Goal: Find specific page/section: Find specific page/section

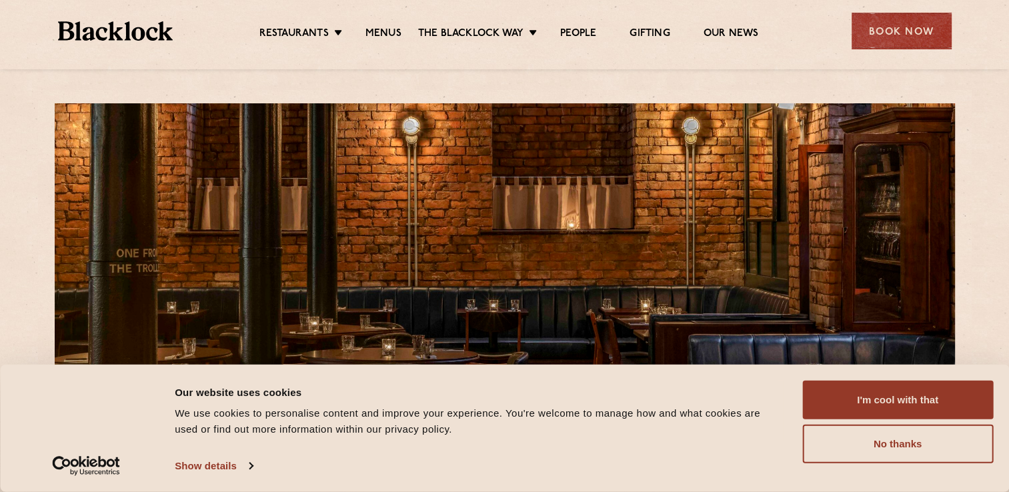
click at [383, 41] on div "Restaurants Soho City Shoreditch Covent Garden Canary Wharf Manchester Birmingh…" at bounding box center [505, 29] width 934 height 59
click at [378, 28] on link "Menus" at bounding box center [384, 34] width 36 height 15
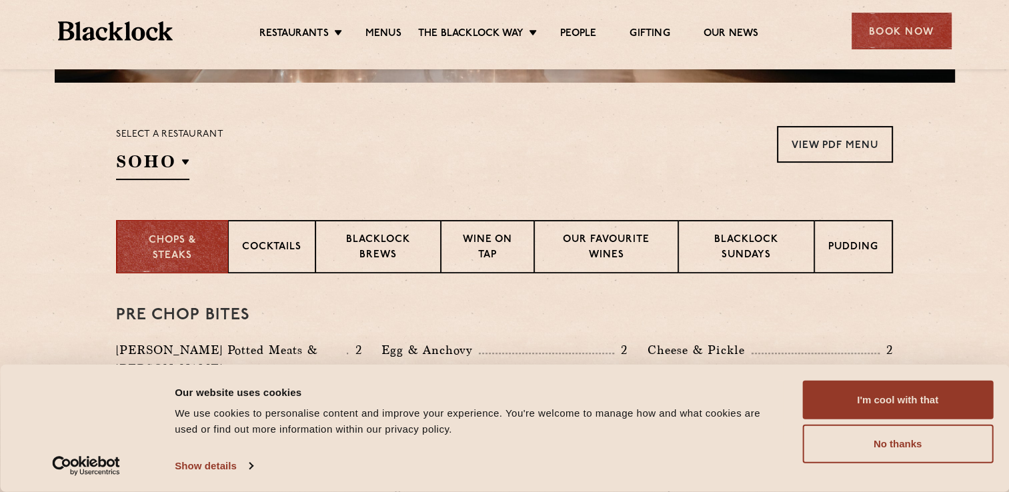
scroll to position [400, 0]
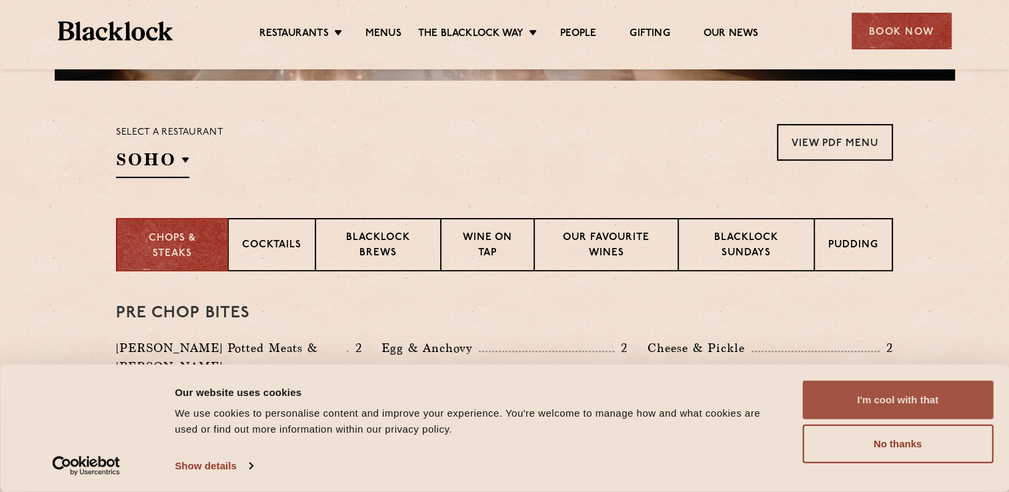
click at [934, 398] on button "I'm cool with that" at bounding box center [898, 400] width 191 height 39
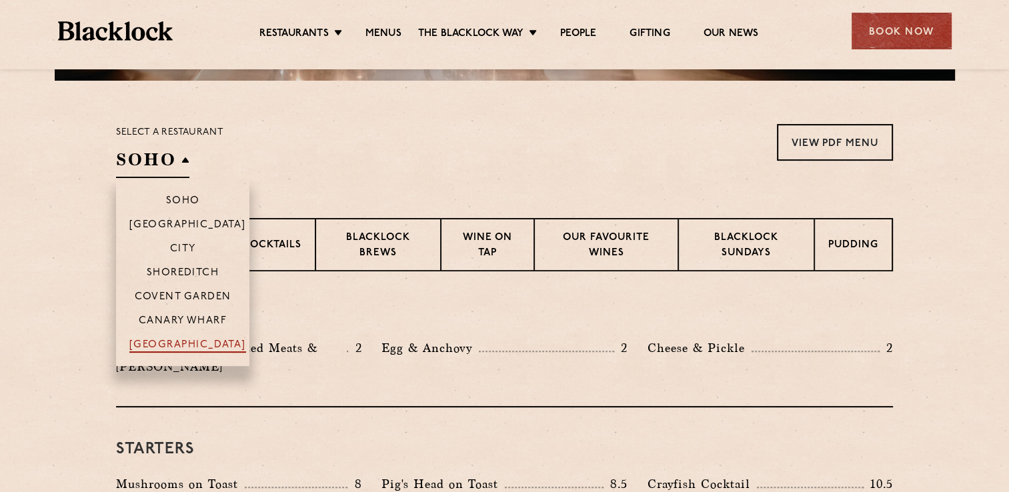
click at [176, 346] on p "[GEOGRAPHIC_DATA]" at bounding box center [187, 346] width 117 height 13
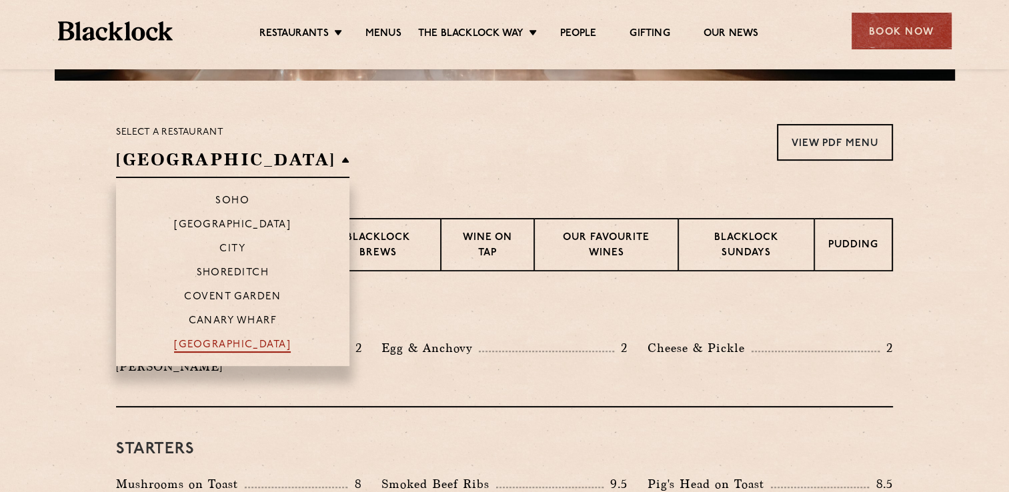
click at [176, 346] on p "[GEOGRAPHIC_DATA]" at bounding box center [232, 346] width 117 height 13
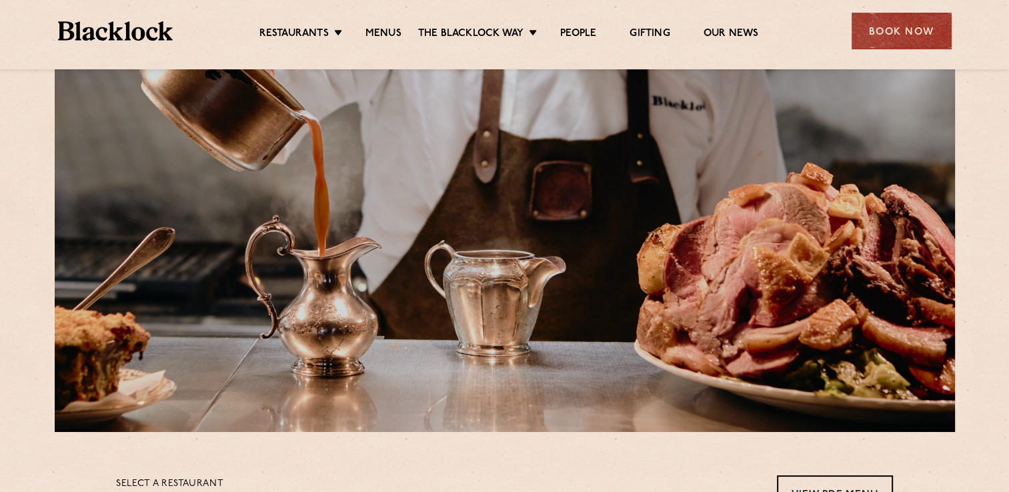
scroll to position [0, 0]
